Goal: Task Accomplishment & Management: Use online tool/utility

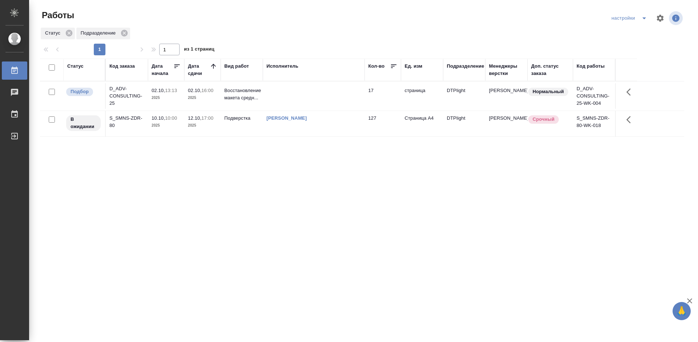
click at [294, 205] on div "Статус Код заказа Дата начала Дата сдачи Вид работ Исполнитель Кол-во Ед. изм П…" at bounding box center [362, 190] width 644 height 262
click at [113, 91] on div "D_ADV-CONSULTING-25" at bounding box center [126, 96] width 35 height 22
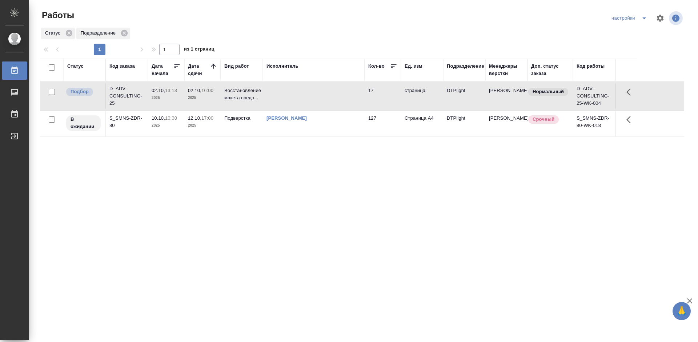
click at [113, 91] on div "D_ADV-CONSULTING-25" at bounding box center [126, 96] width 35 height 22
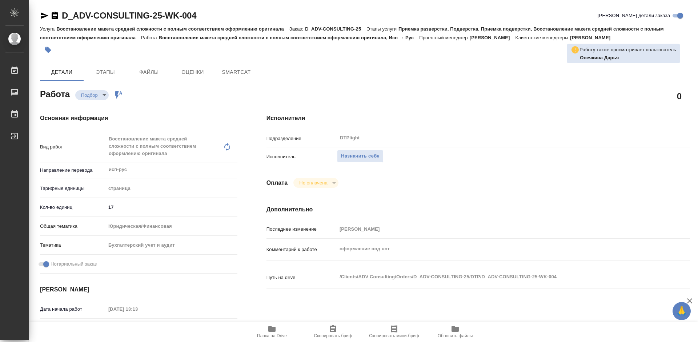
type textarea "x"
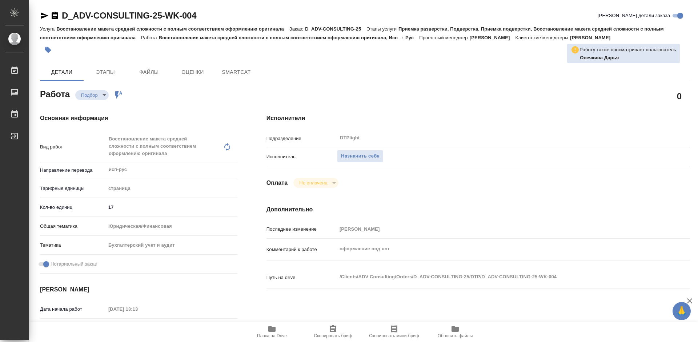
type textarea "x"
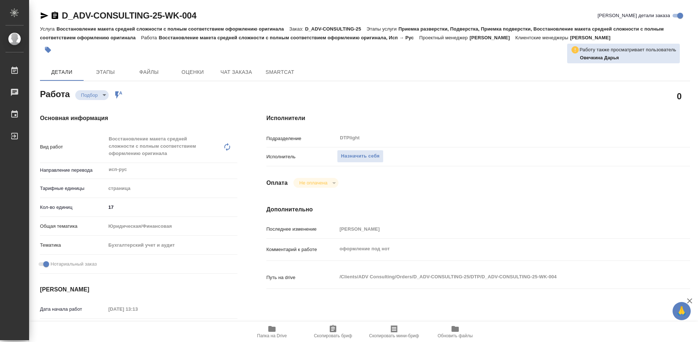
type textarea "x"
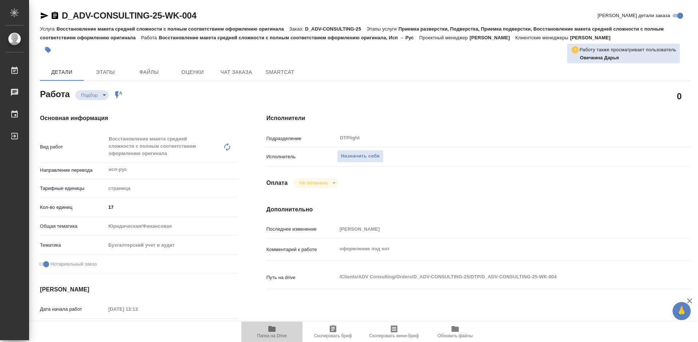
click at [273, 323] on button "Папка на Drive" at bounding box center [271, 331] width 61 height 20
type textarea "x"
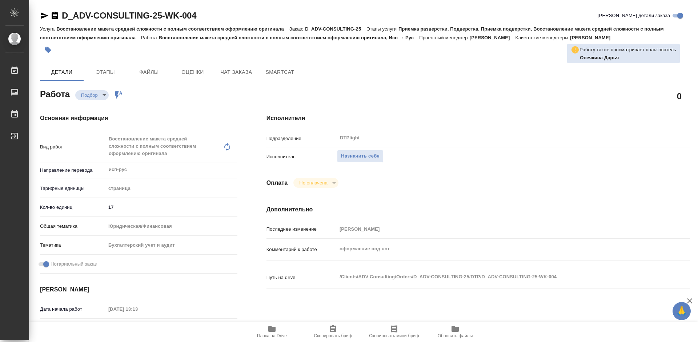
type textarea "x"
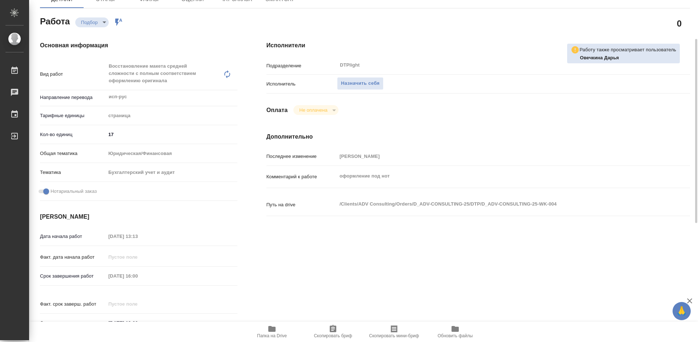
scroll to position [109, 0]
